Goal: Task Accomplishment & Management: Manage account settings

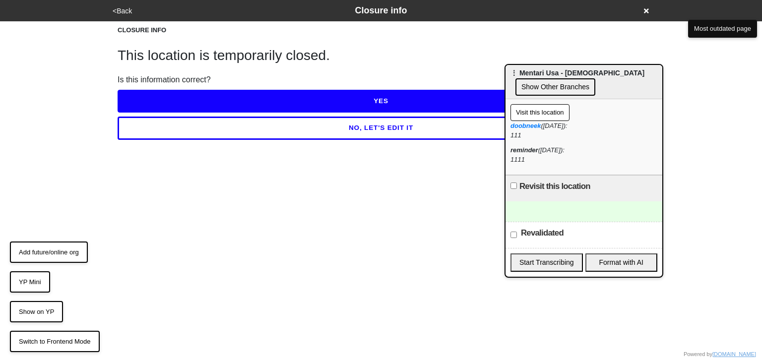
drag, startPoint x: 275, startPoint y: 67, endPoint x: 625, endPoint y: 74, distance: 350.5
click at [629, 71] on span "⋮ Mentari Usa - All Souls Church" at bounding box center [578, 73] width 134 height 8
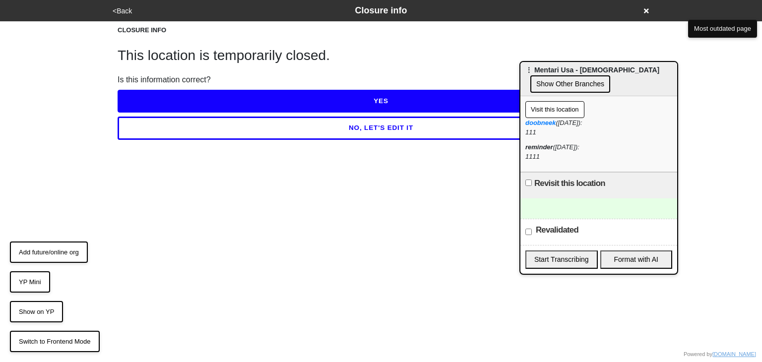
click at [591, 212] on div at bounding box center [599, 209] width 157 height 20
click at [529, 183] on input "Revisit this location" at bounding box center [529, 183] width 6 height 6
checkbox input "true"
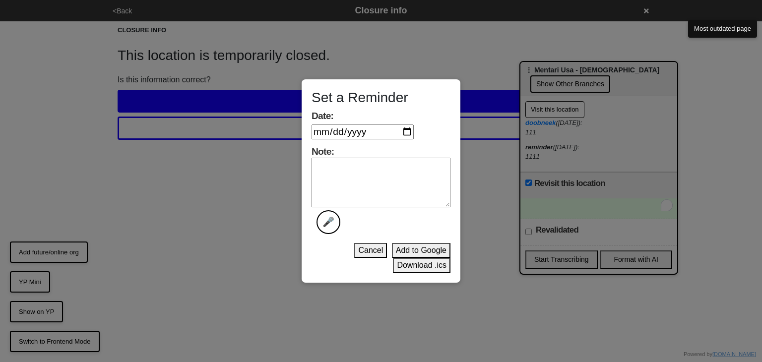
click at [658, 205] on div "Set a Reminder Date: Note: 🎤 Cancel Add to Google Download .ics" at bounding box center [381, 181] width 762 height 362
drag, startPoint x: 362, startPoint y: 251, endPoint x: 415, endPoint y: 230, distance: 56.9
click at [362, 251] on button "Cancel" at bounding box center [370, 250] width 33 height 15
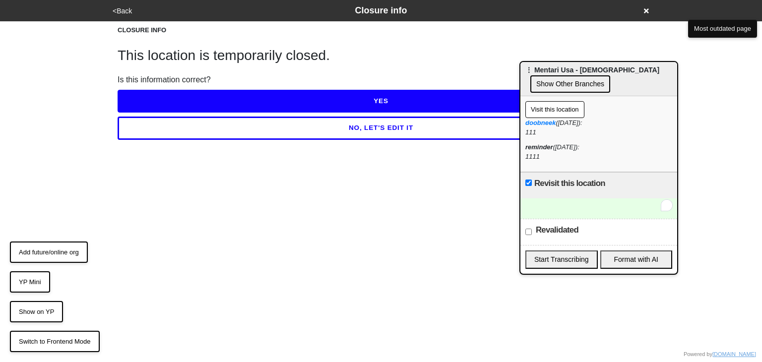
click at [566, 83] on button "Show Other Branches" at bounding box center [571, 83] width 80 height 17
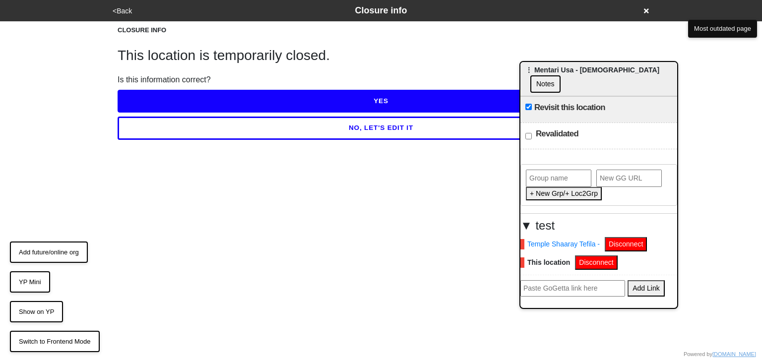
click at [561, 75] on button "Notes" at bounding box center [546, 83] width 30 height 17
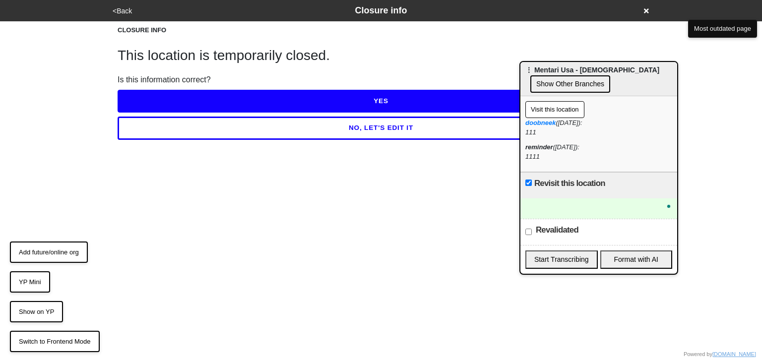
click at [548, 114] on button "Visit this location" at bounding box center [555, 109] width 59 height 17
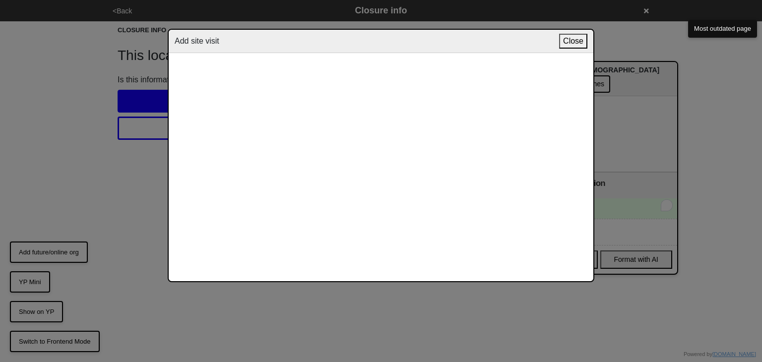
click at [569, 41] on button "Close" at bounding box center [573, 41] width 28 height 15
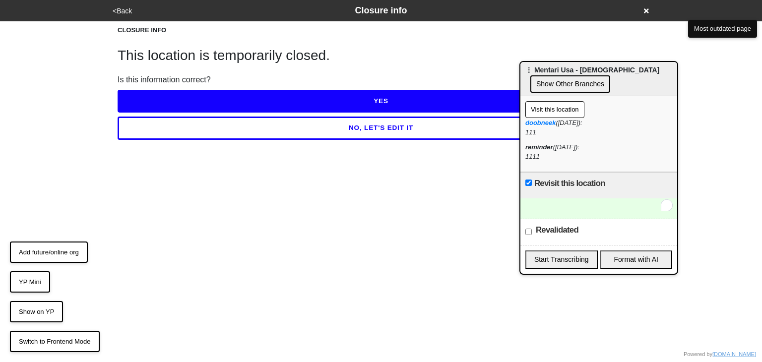
click at [559, 107] on button "Visit this location" at bounding box center [555, 109] width 59 height 17
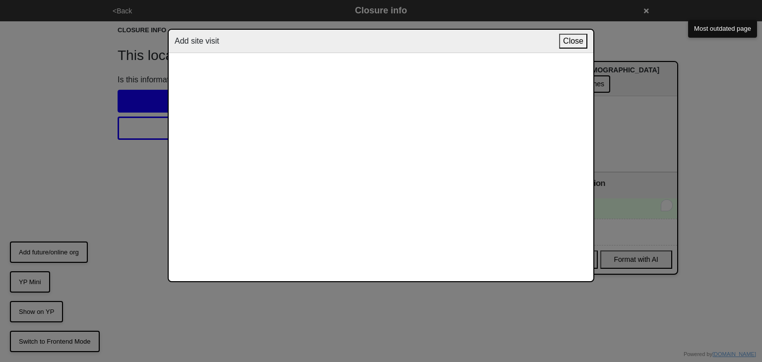
click at [568, 40] on button "Close" at bounding box center [573, 41] width 28 height 15
